Goal: Use online tool/utility: Utilize a website feature to perform a specific function

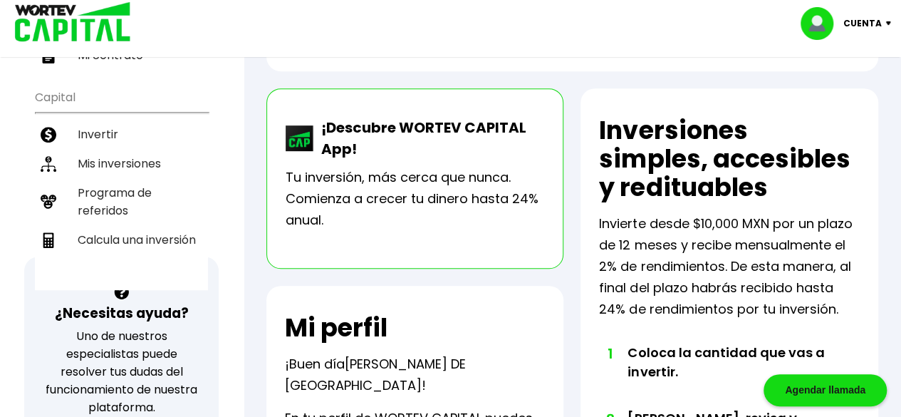
scroll to position [285, 0]
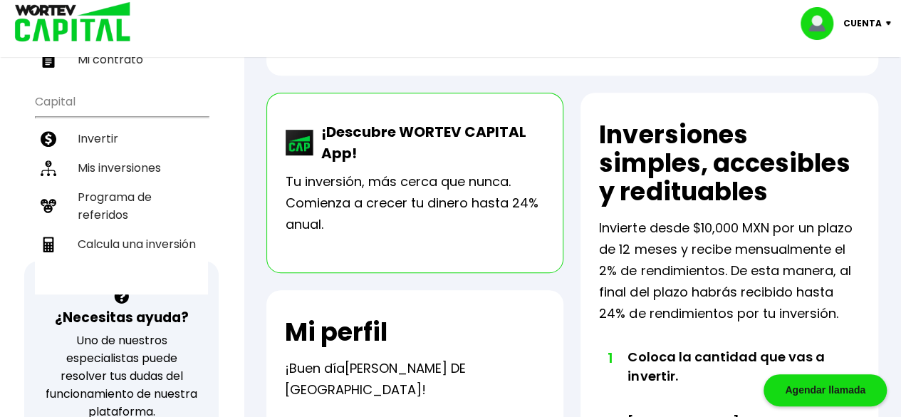
click at [175, 229] on li "Calcula una inversión" at bounding box center [121, 243] width 173 height 29
select select "1"
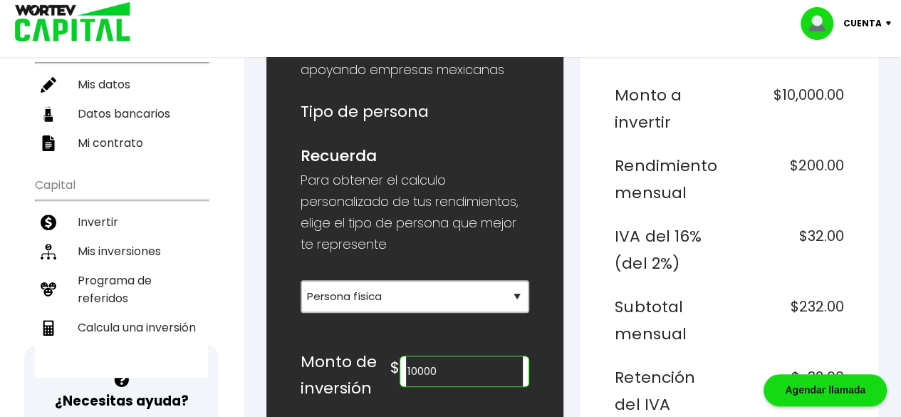
scroll to position [285, 0]
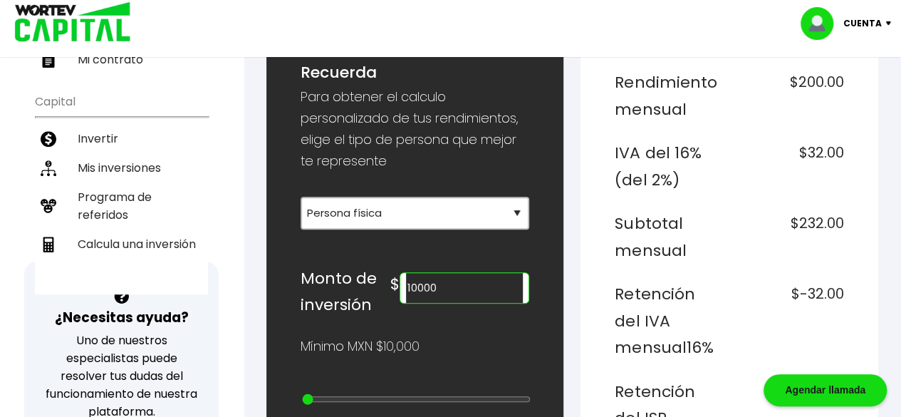
drag, startPoint x: 432, startPoint y: 284, endPoint x: 422, endPoint y: 286, distance: 9.5
click at [422, 286] on div "10000" at bounding box center [465, 287] width 130 height 31
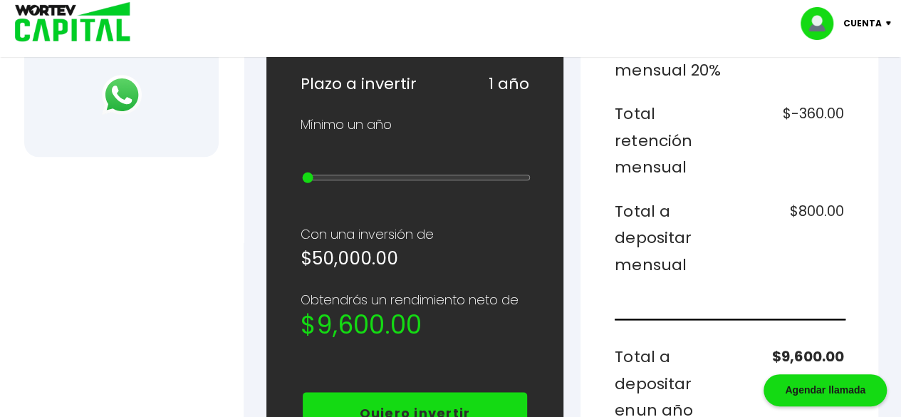
scroll to position [712, 0]
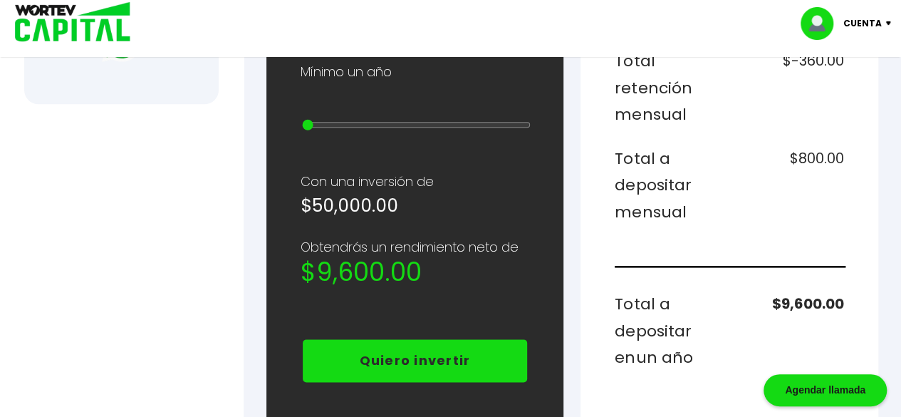
type input "50000"
drag, startPoint x: 309, startPoint y: 108, endPoint x: 333, endPoint y: 110, distance: 24.3
click at [333, 119] on input "range" at bounding box center [416, 124] width 229 height 11
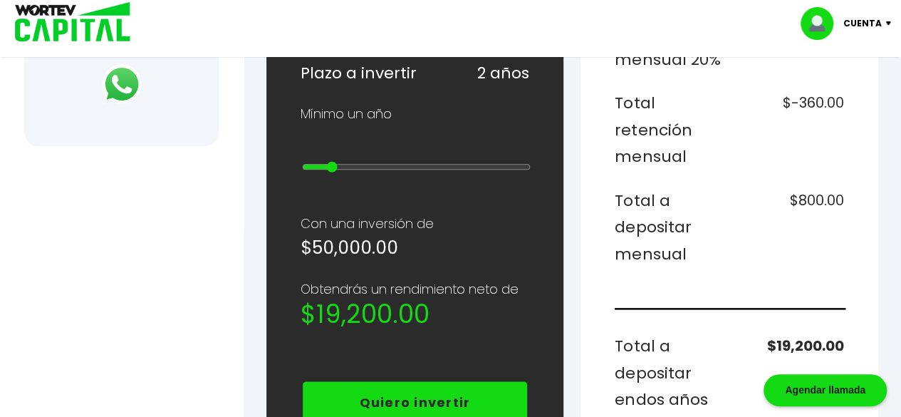
scroll to position [641, 0]
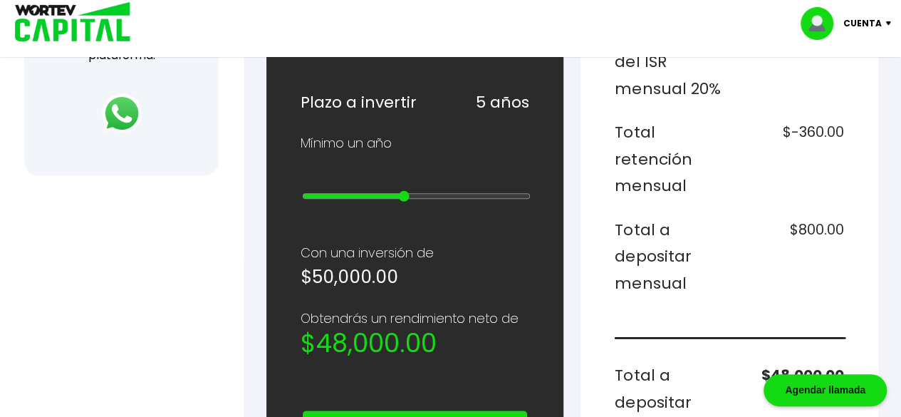
drag, startPoint x: 333, startPoint y: 182, endPoint x: 402, endPoint y: 185, distance: 69.2
type input "5"
click at [402, 190] on input "range" at bounding box center [416, 195] width 229 height 11
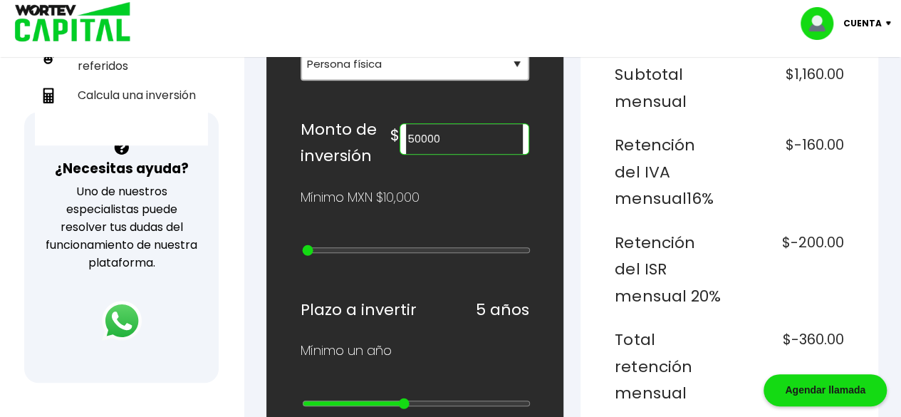
scroll to position [427, 0]
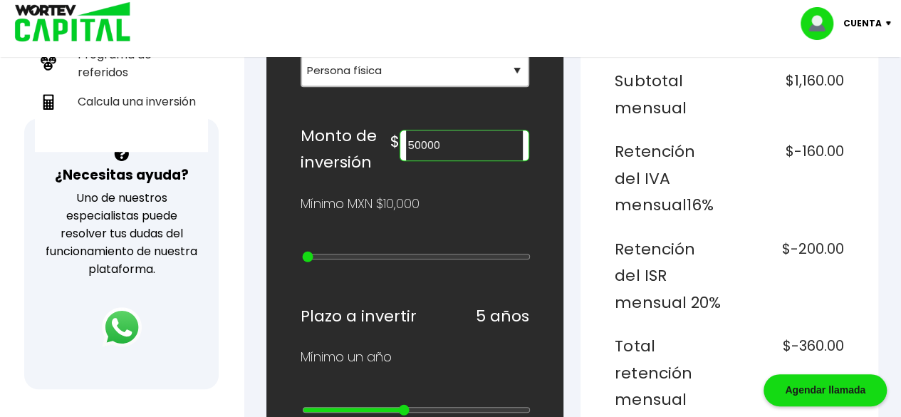
drag, startPoint x: 436, startPoint y: 142, endPoint x: 427, endPoint y: 145, distance: 9.7
click at [427, 145] on input "50000" at bounding box center [464, 145] width 117 height 30
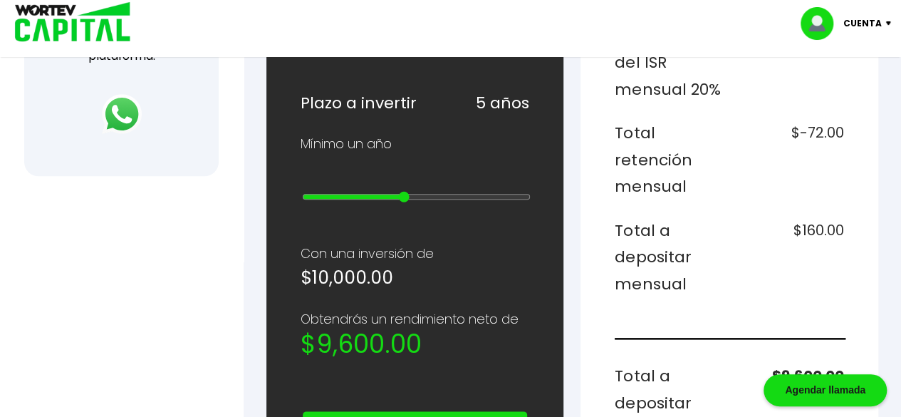
scroll to position [641, 0]
type input "10000"
type input "5"
click at [396, 190] on input "range" at bounding box center [416, 195] width 229 height 11
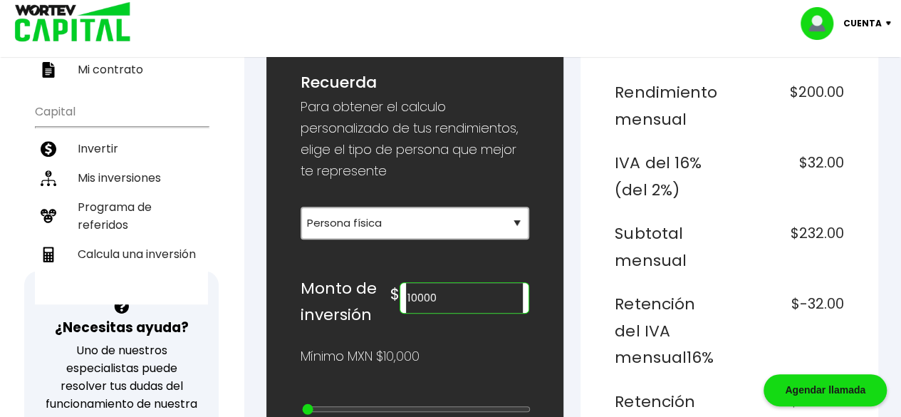
scroll to position [285, 0]
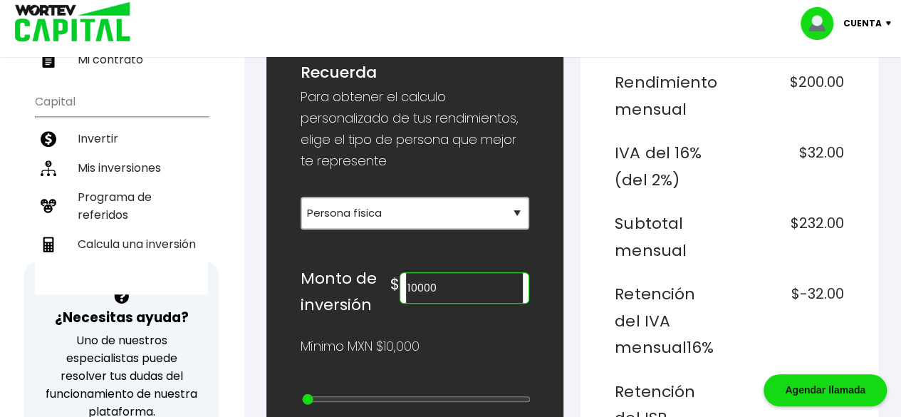
drag, startPoint x: 439, startPoint y: 281, endPoint x: 427, endPoint y: 284, distance: 11.9
click at [427, 284] on input "10000" at bounding box center [464, 288] width 117 height 30
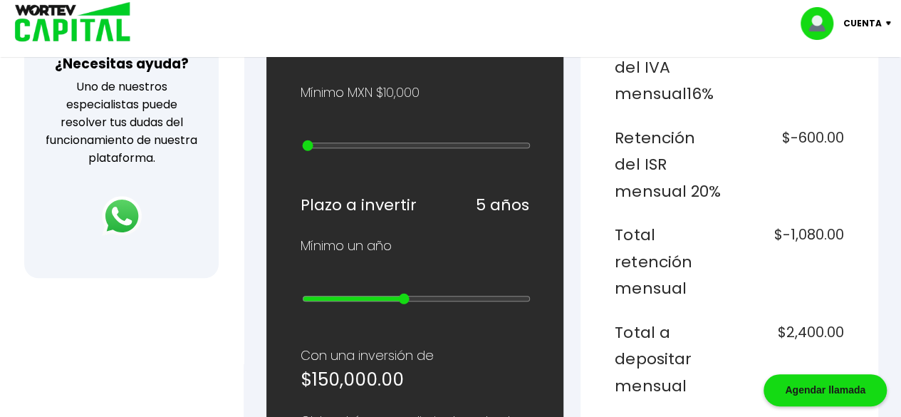
scroll to position [570, 0]
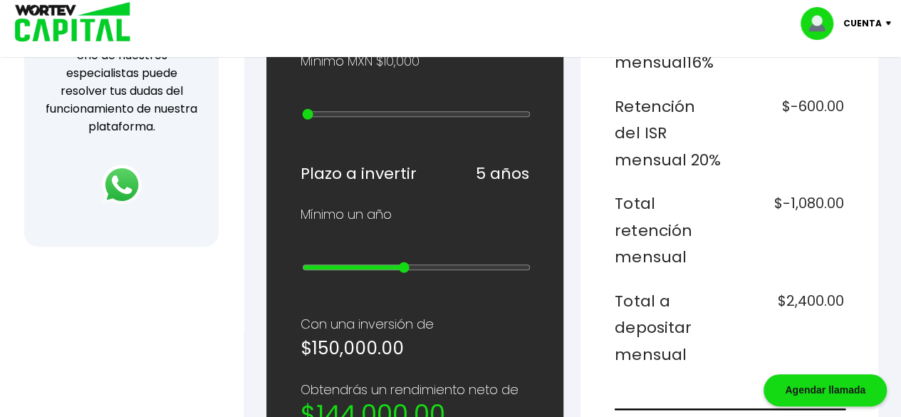
type input "150000"
drag, startPoint x: 405, startPoint y: 258, endPoint x: 302, endPoint y: 266, distance: 103.6
type input "1"
click at [302, 266] on input "range" at bounding box center [416, 266] width 229 height 11
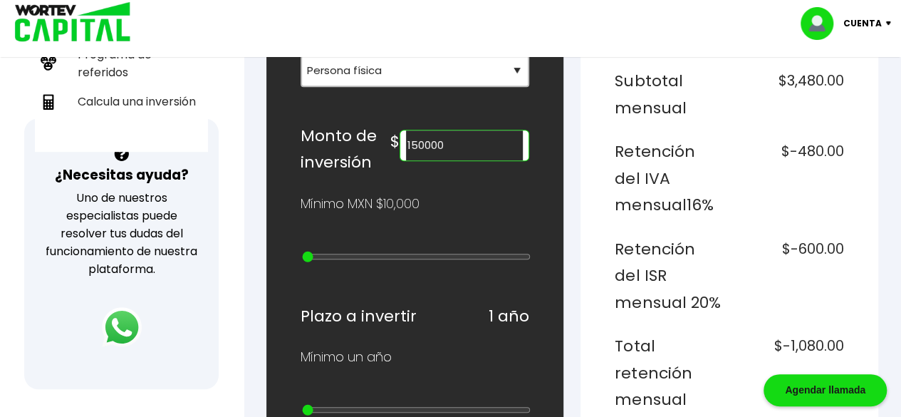
click at [434, 137] on input "150000" at bounding box center [464, 145] width 117 height 30
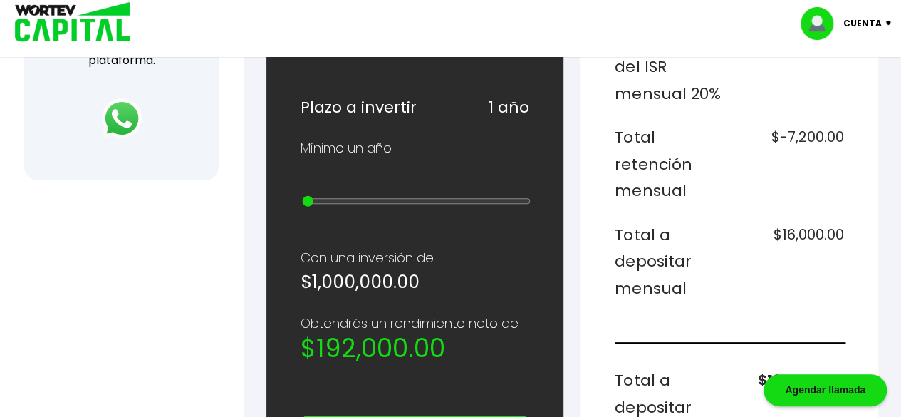
scroll to position [641, 0]
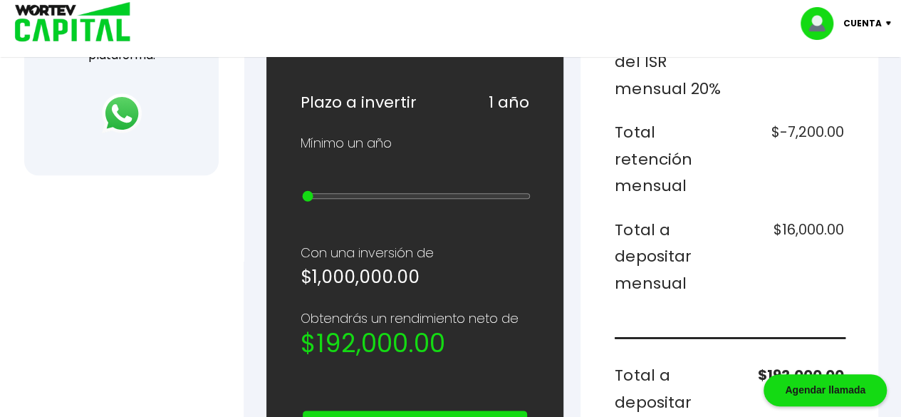
type input "1000000"
